Goal: Information Seeking & Learning: Learn about a topic

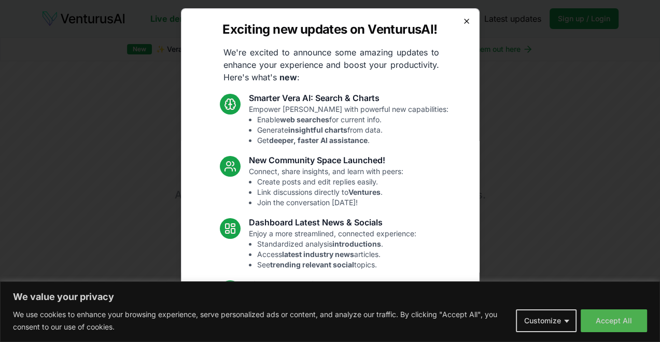
click at [464, 21] on icon "button" at bounding box center [466, 21] width 4 height 4
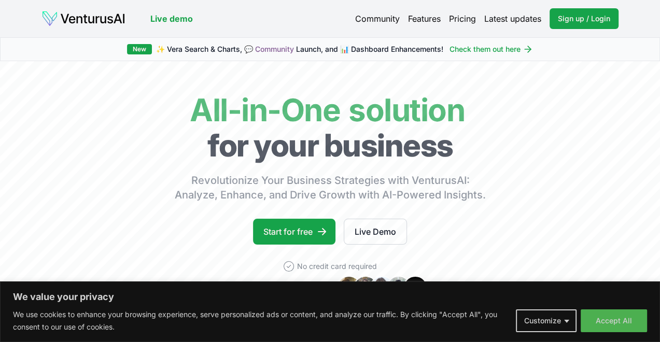
click at [458, 21] on link "Pricing" at bounding box center [462, 18] width 27 height 12
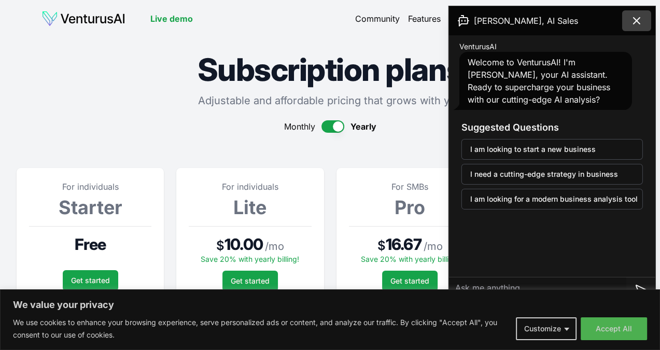
click at [640, 22] on icon at bounding box center [636, 21] width 12 height 12
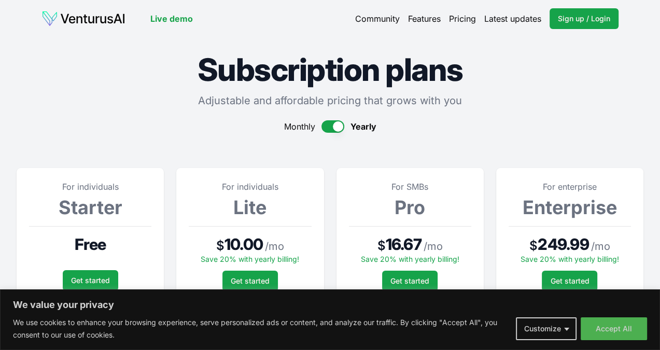
click at [334, 126] on button "button" at bounding box center [332, 126] width 23 height 12
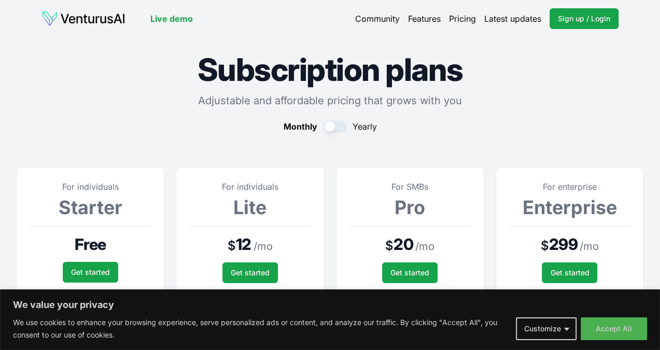
click at [327, 125] on button "button" at bounding box center [334, 126] width 23 height 12
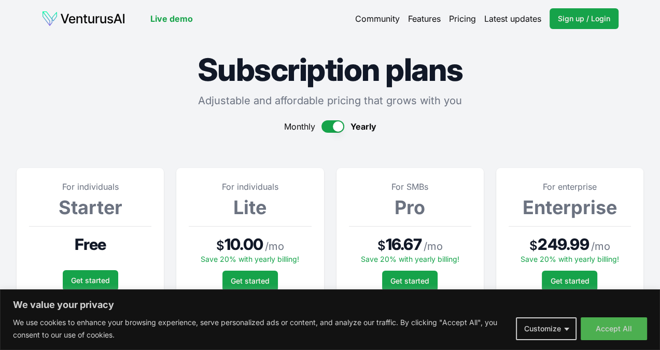
click at [337, 125] on button "button" at bounding box center [332, 126] width 23 height 12
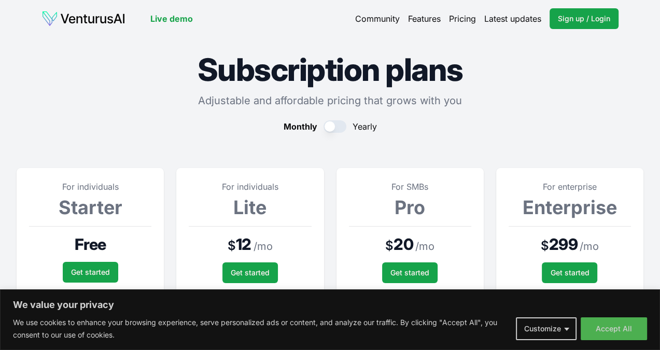
click at [331, 126] on button "button" at bounding box center [334, 126] width 23 height 12
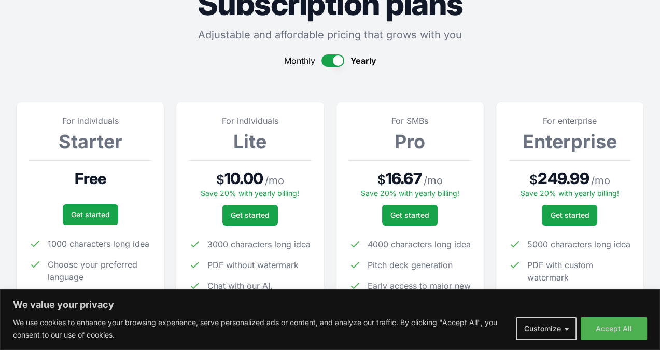
scroll to position [104, 0]
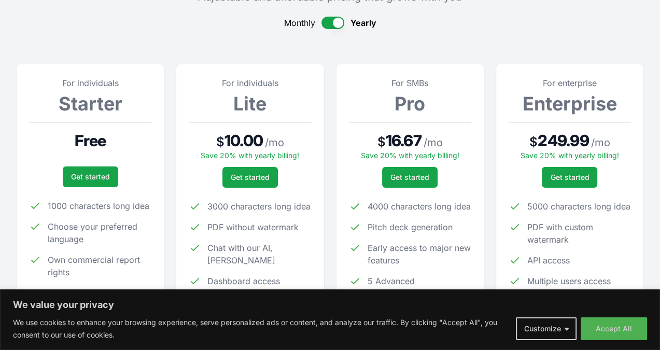
click at [339, 22] on button "button" at bounding box center [332, 23] width 23 height 12
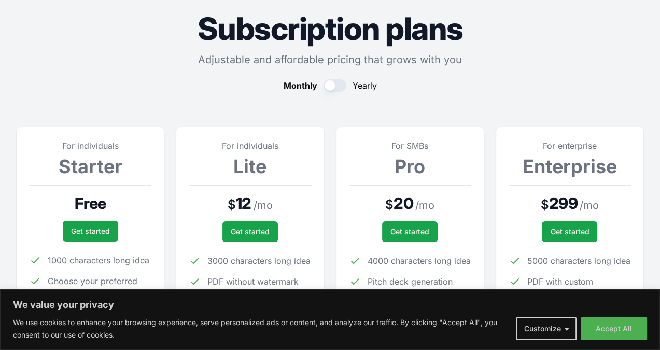
scroll to position [0, 0]
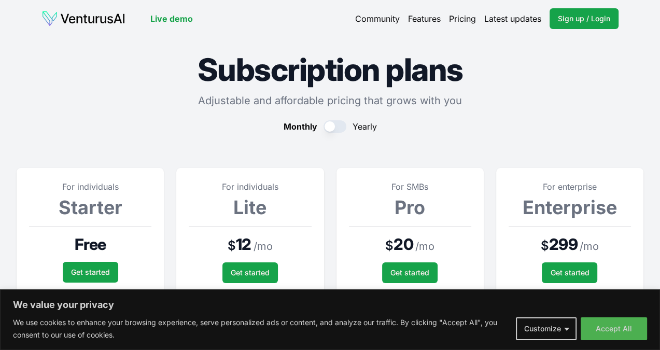
click at [173, 18] on link "Live demo" at bounding box center [171, 18] width 43 height 12
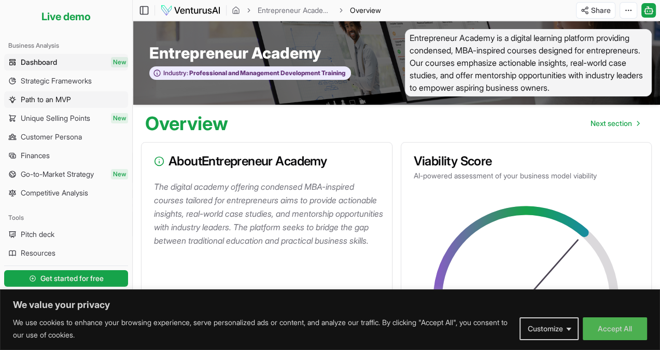
click at [51, 99] on span "Path to an MVP" at bounding box center [46, 99] width 50 height 10
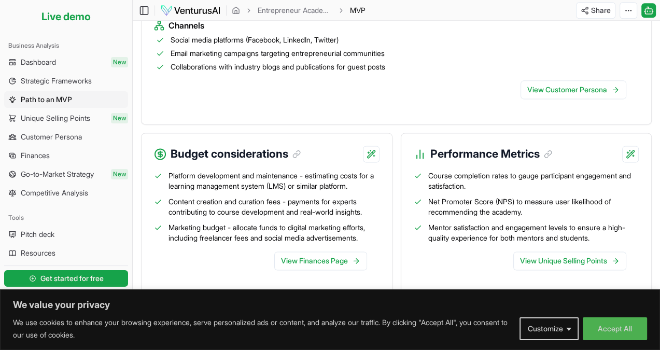
scroll to position [1153, 0]
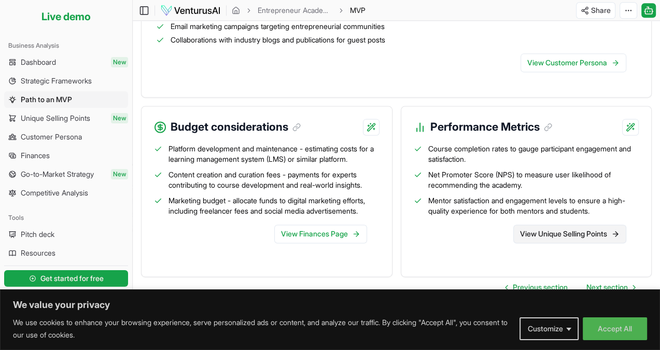
click at [544, 227] on link "View Unique Selling Points" at bounding box center [569, 233] width 113 height 19
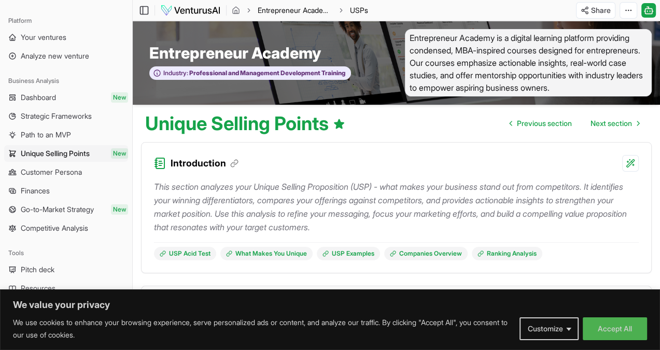
click at [279, 11] on link "Entrepreneur Academy" at bounding box center [295, 10] width 75 height 10
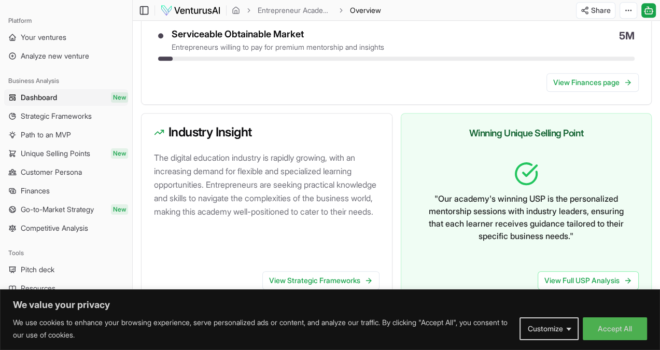
scroll to position [615, 0]
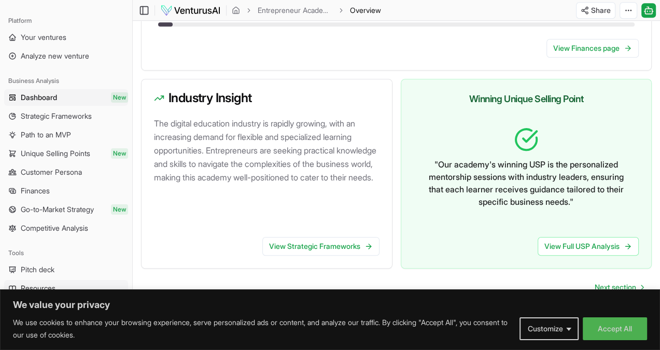
click at [47, 286] on span "Resources" at bounding box center [38, 288] width 35 height 10
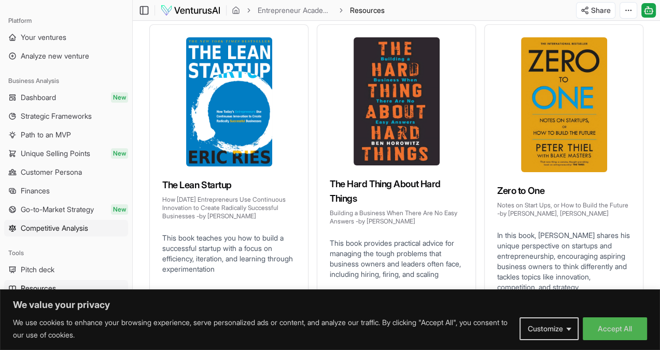
scroll to position [134, 0]
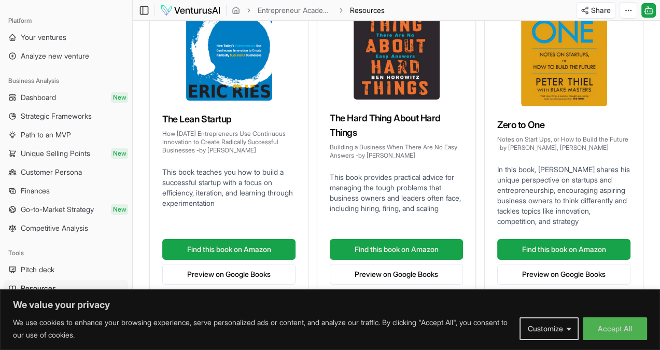
click at [40, 285] on span "Resources" at bounding box center [38, 288] width 35 height 10
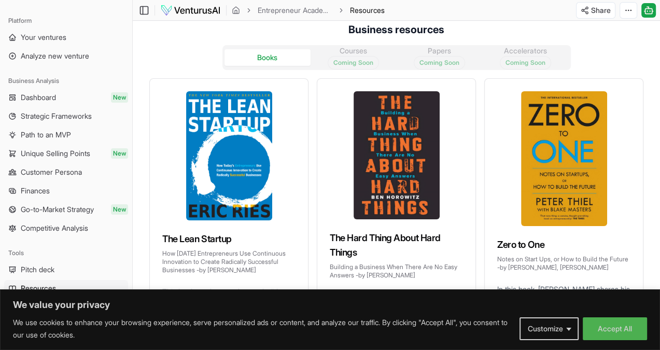
scroll to position [0, 0]
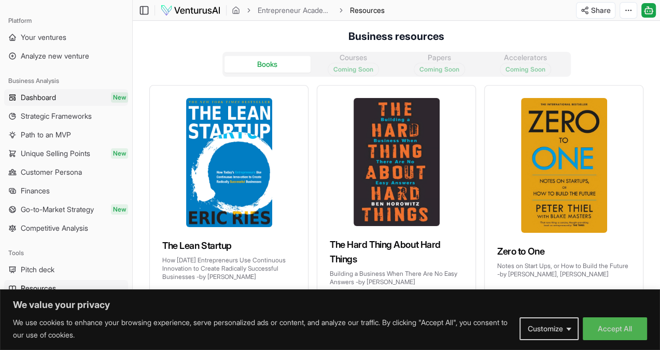
click at [39, 96] on span "Dashboard" at bounding box center [38, 97] width 35 height 10
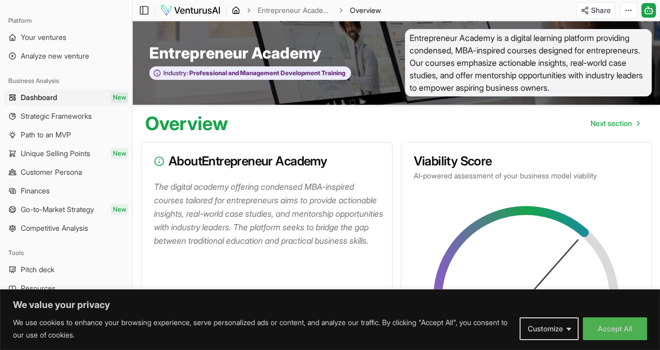
click at [237, 8] on icon "breadcrumb" at bounding box center [236, 10] width 6 height 7
